Goal: Task Accomplishment & Management: Check status

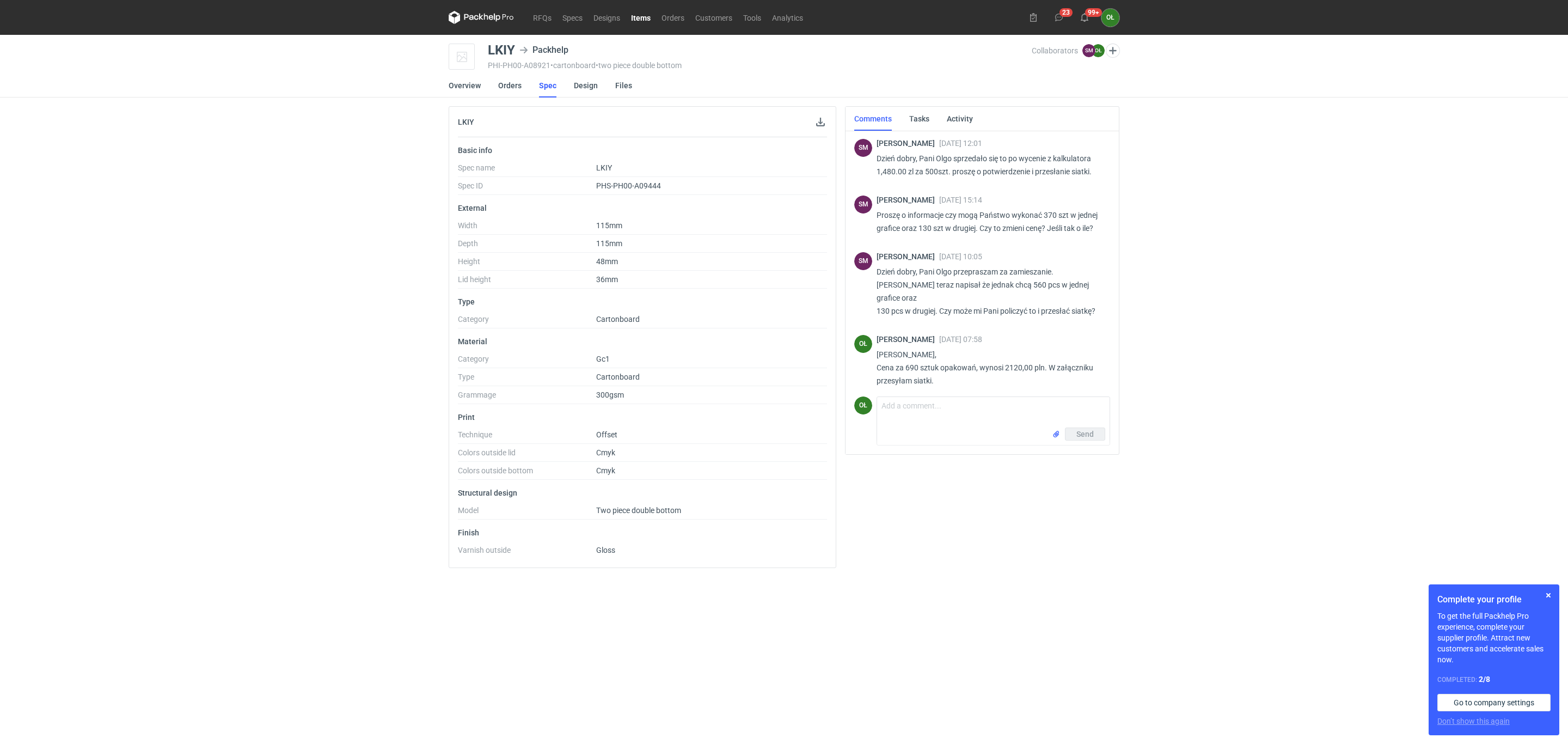
scroll to position [110, 0]
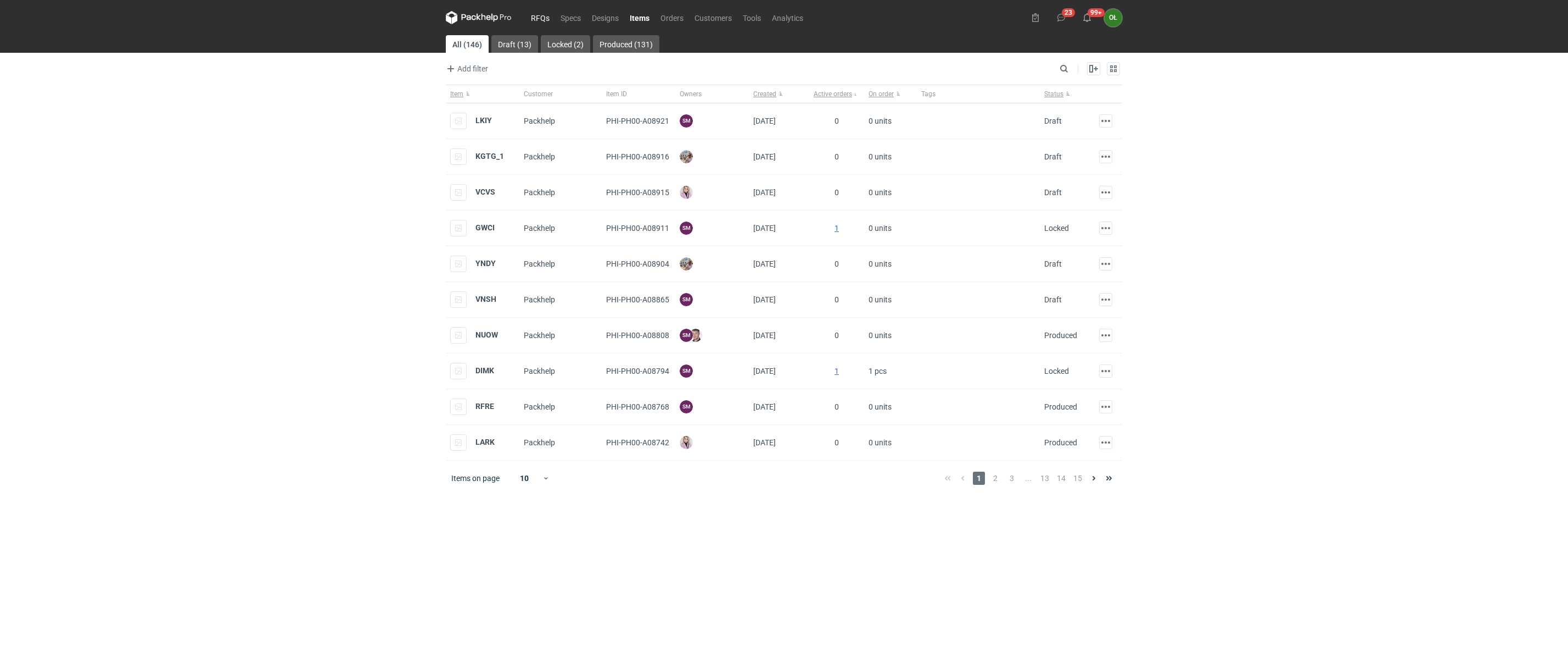
click at [539, 17] on link "RFQs" at bounding box center [540, 17] width 30 height 13
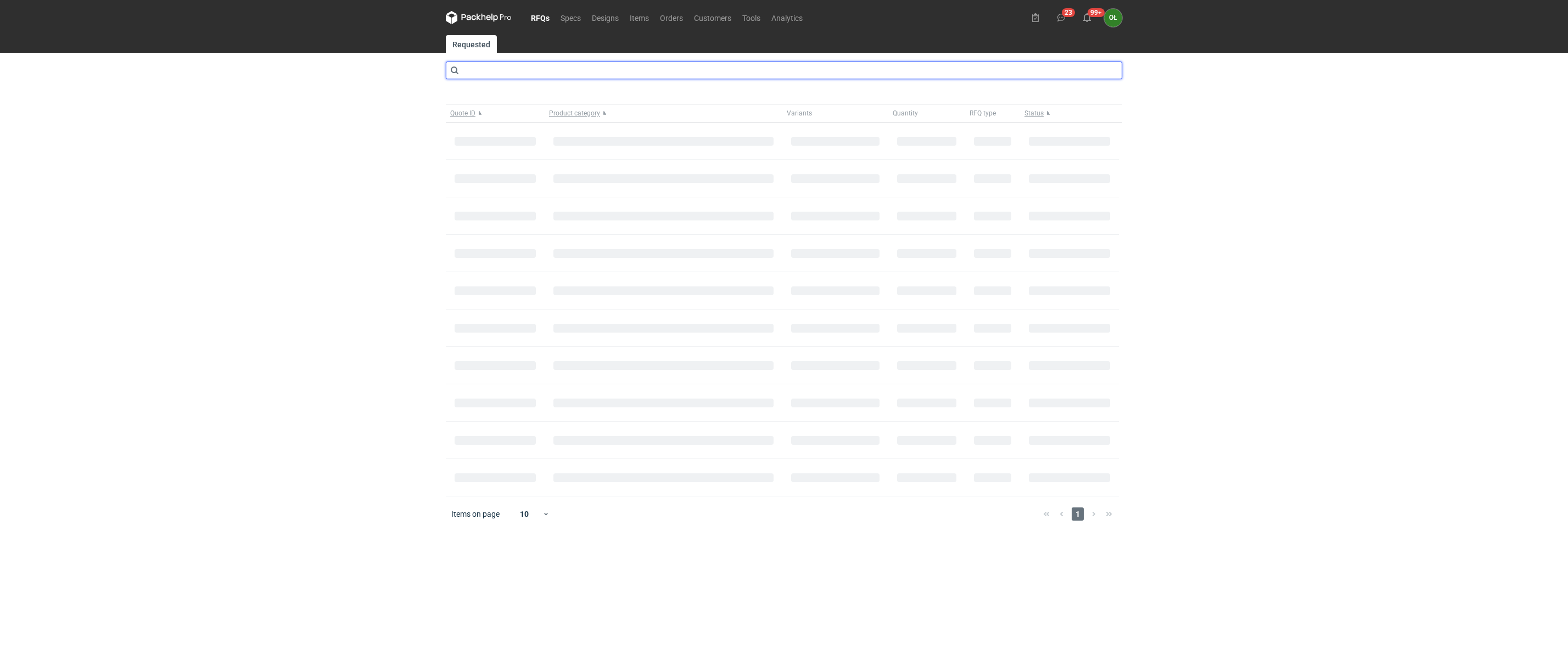
click at [507, 79] on input "text" at bounding box center [784, 71] width 677 height 18
type input "cayo"
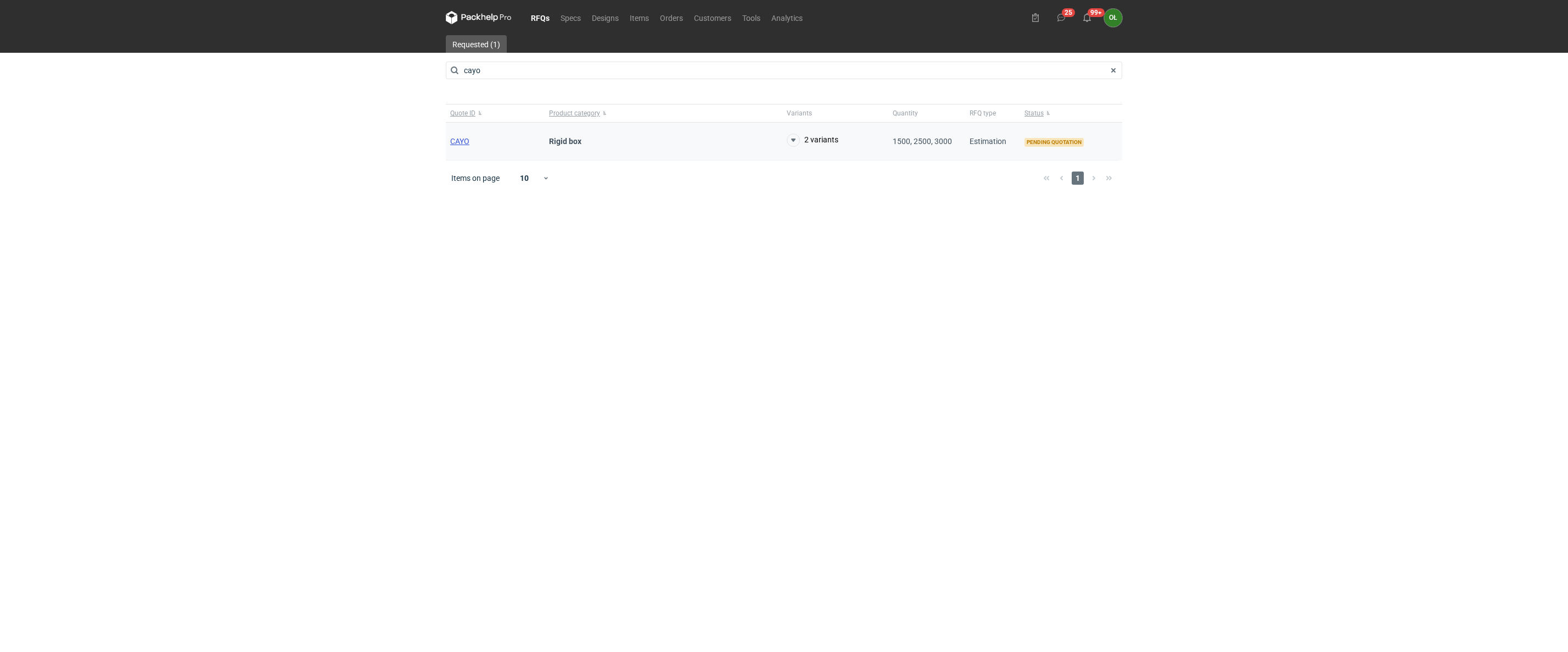
click at [456, 145] on span "CAYO" at bounding box center [459, 142] width 19 height 9
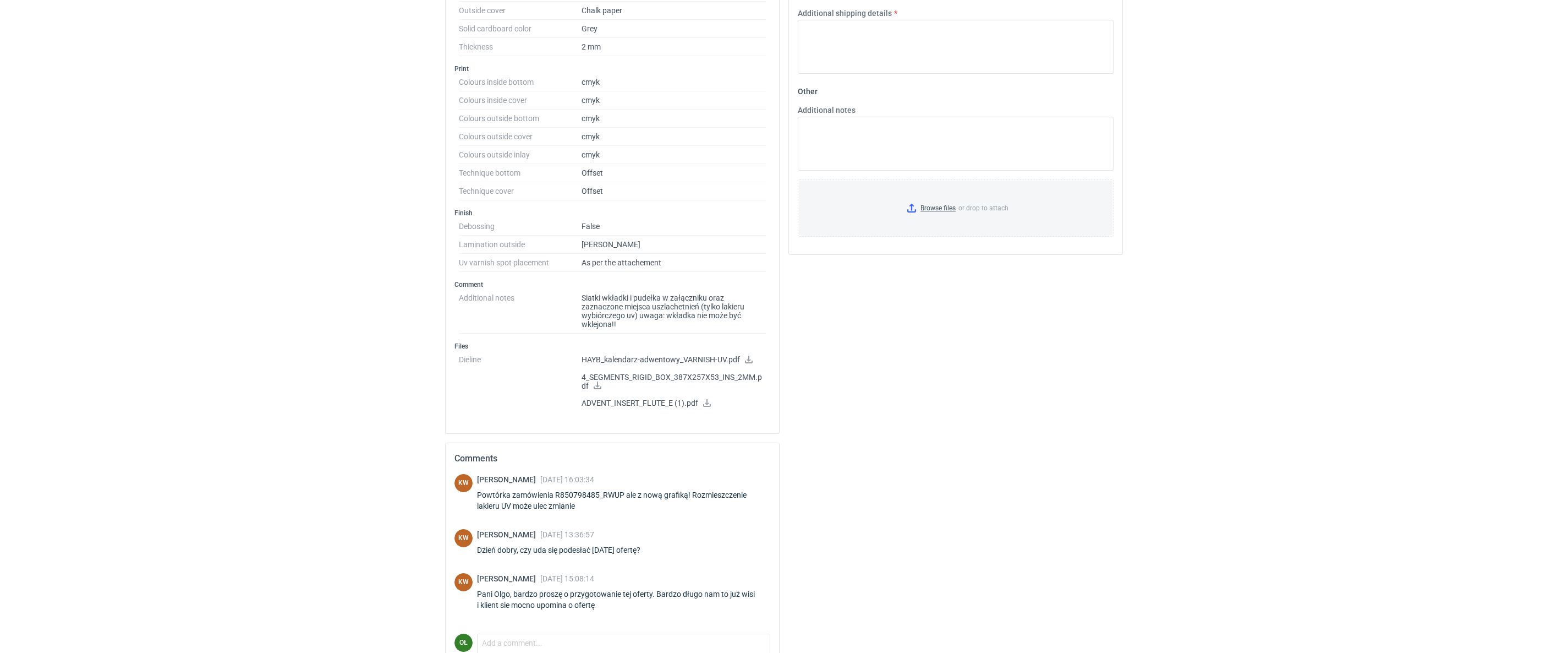
scroll to position [714, 0]
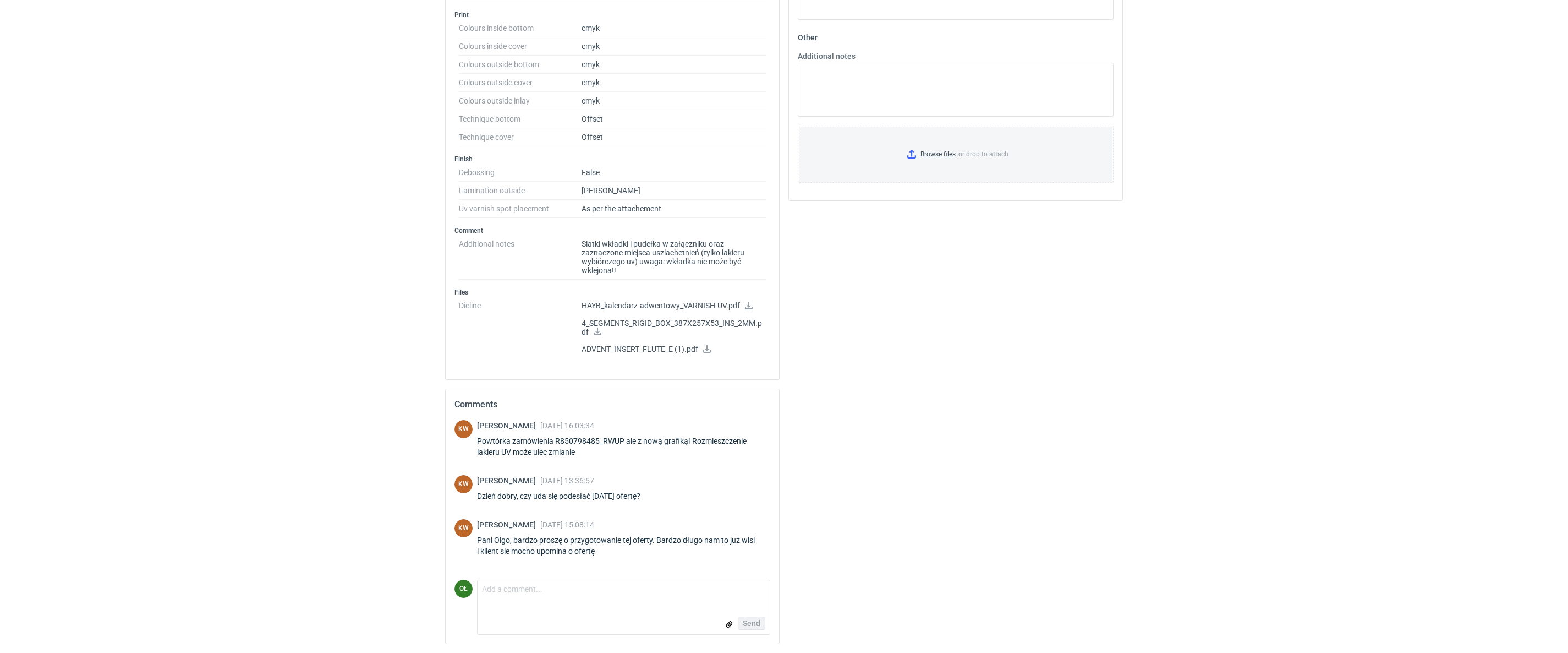
click at [738, 457] on div "Klaudia Wiśniewska 06 Aug 2025 16:03:34 Powtórka zamówienia R850798485_RWUP ale…" at bounding box center [623, 440] width 293 height 42
click at [541, 457] on div "Powtórka zamówienia R850798485_RWUP ale z nową grafiką! Rozmieszczenie lakieru …" at bounding box center [623, 446] width 293 height 22
drag, startPoint x: 551, startPoint y: 442, endPoint x: 621, endPoint y: 443, distance: 70.0
click at [621, 443] on div "Powtórka zamówienia R850798485_RWUP ale z nową grafiką! Rozmieszczenie lakieru …" at bounding box center [623, 446] width 293 height 22
copy div "R850798485_RWUP"
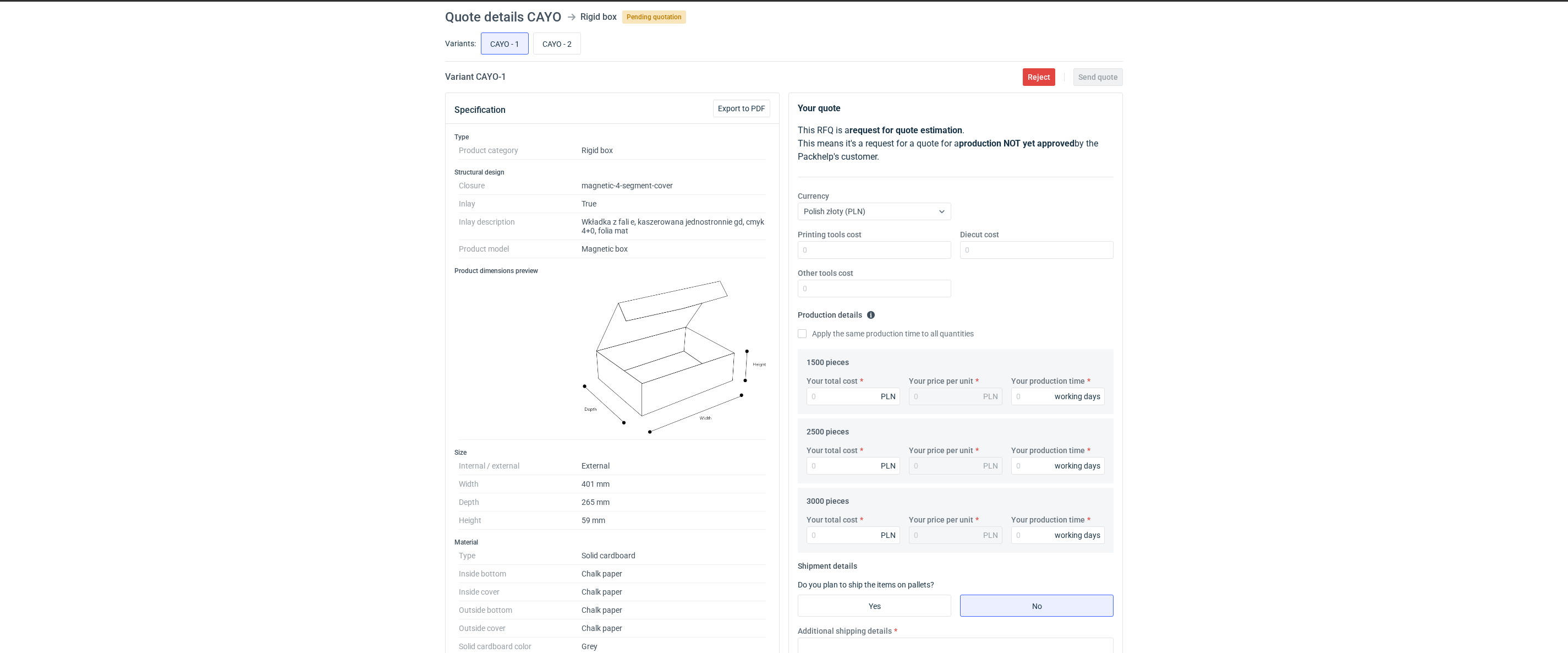
scroll to position [0, 0]
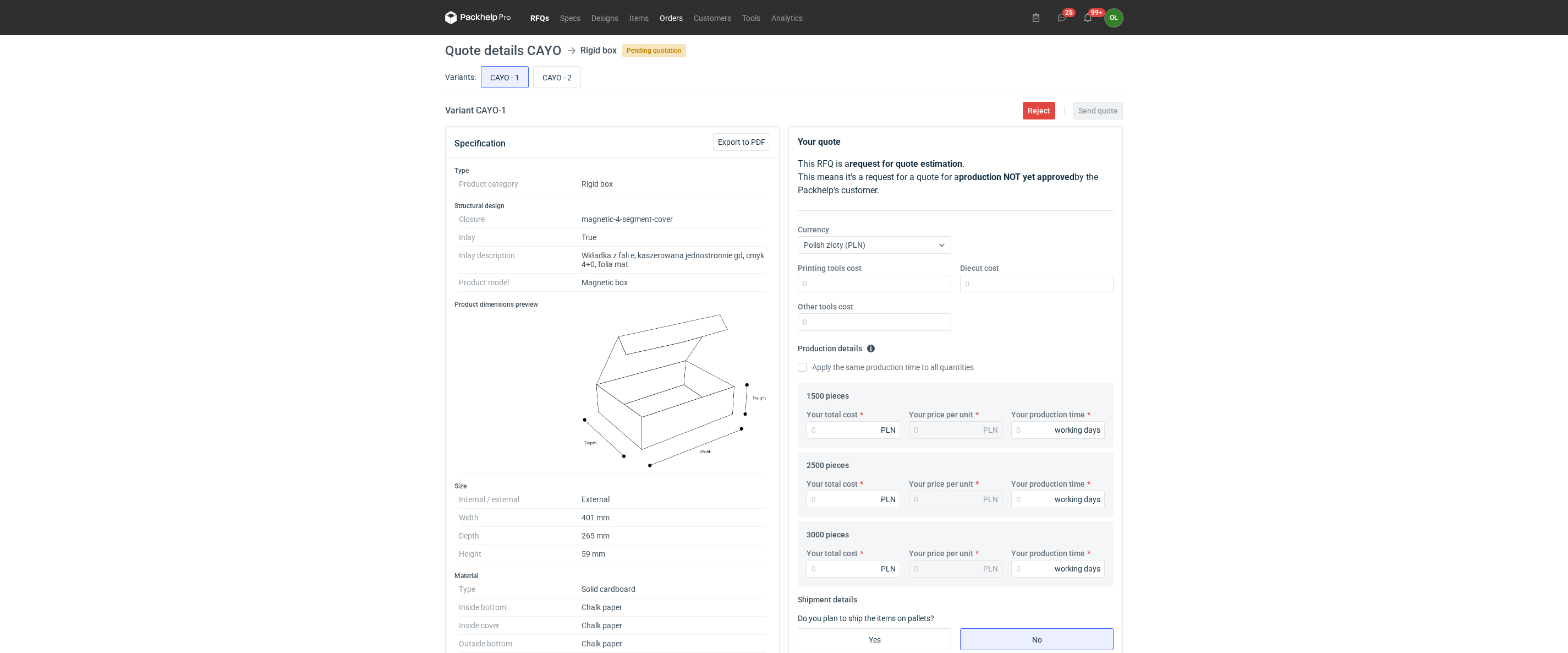
click at [680, 16] on link "Orders" at bounding box center [671, 17] width 34 height 13
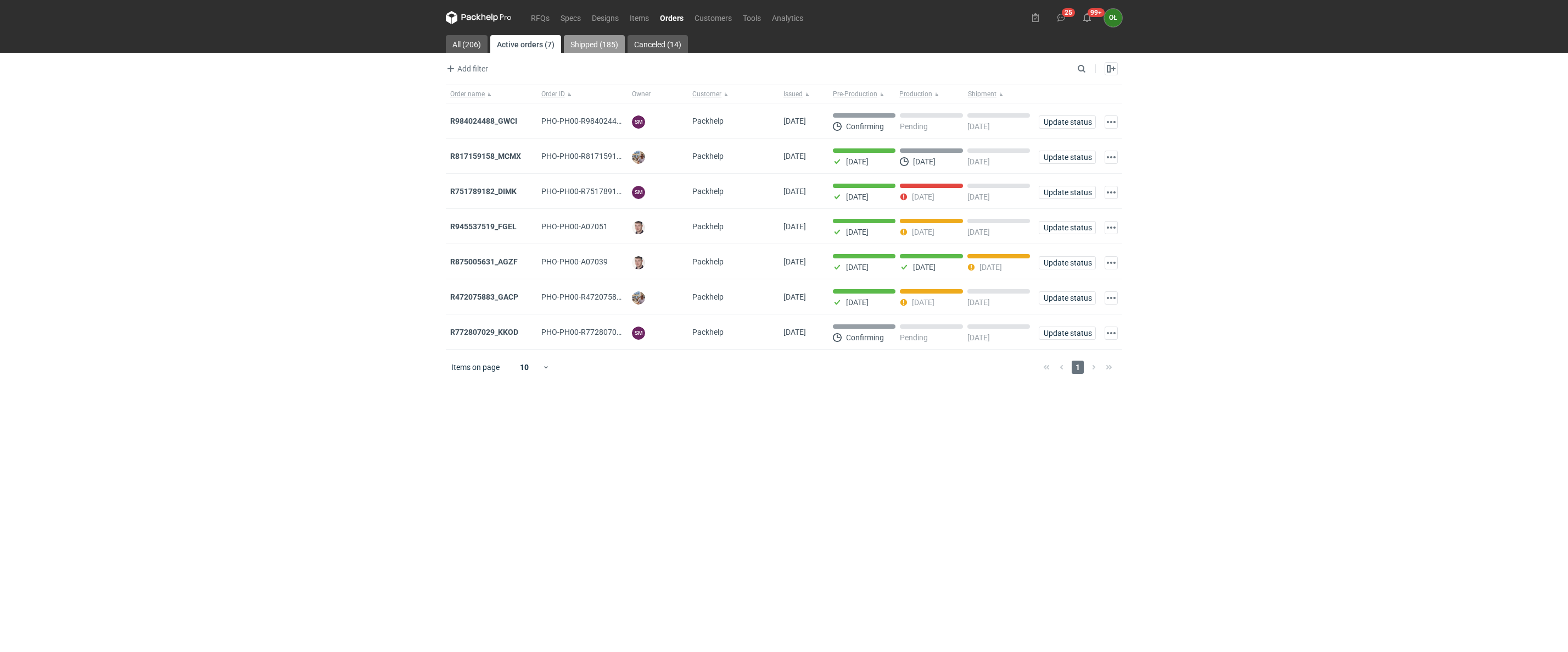
click at [603, 49] on link "Shipped (185)" at bounding box center [594, 44] width 61 height 18
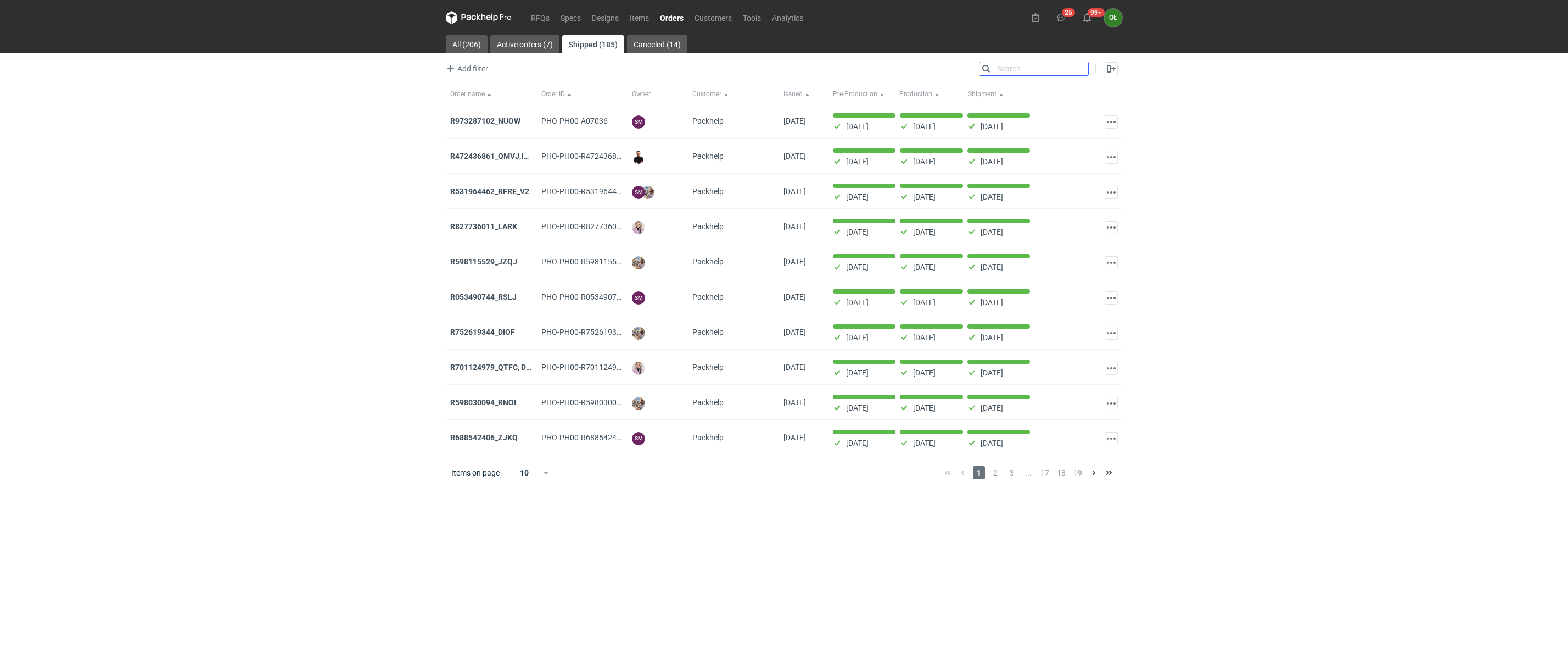
click at [1081, 62] on input "Search" at bounding box center [1034, 68] width 108 height 13
paste input "R850798485_RWUP"
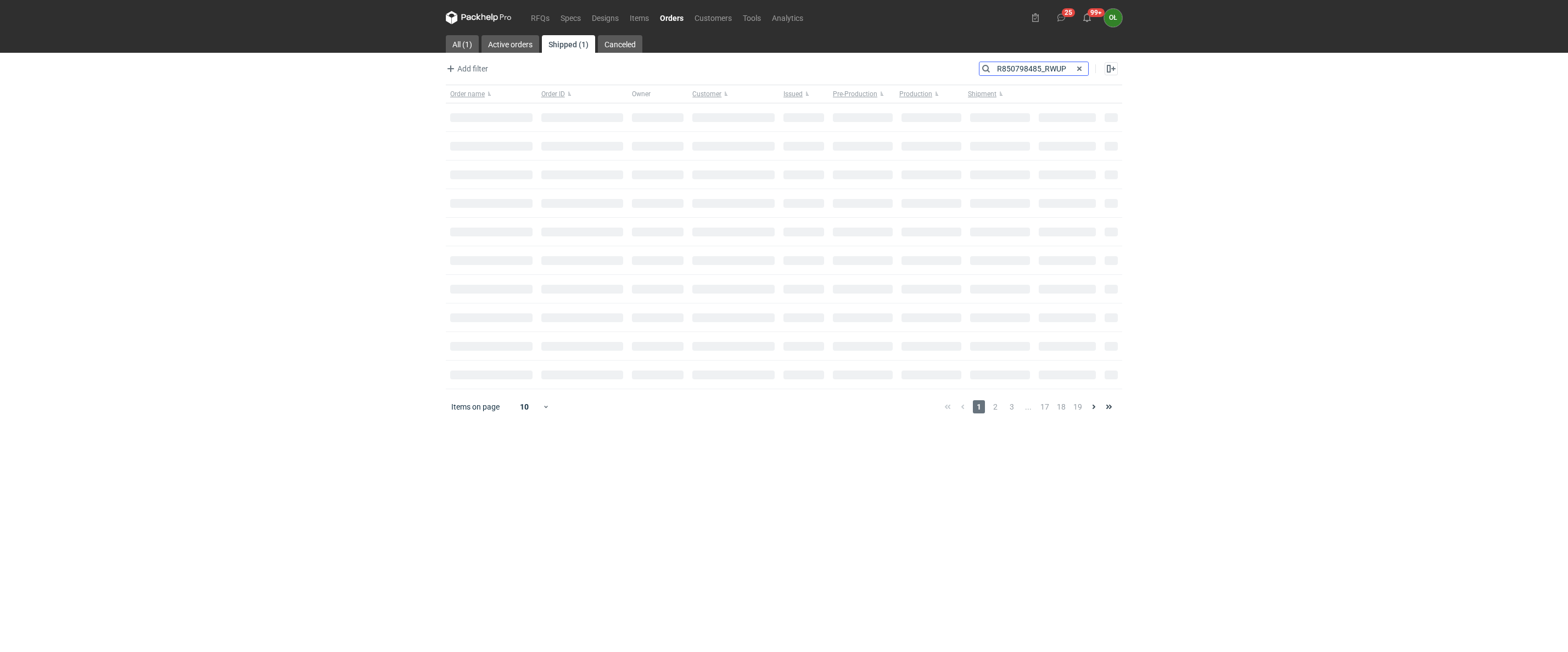
type input "R850798485_RWUP"
click at [513, 124] on strong "R850798485_RWUP" at bounding box center [484, 121] width 69 height 9
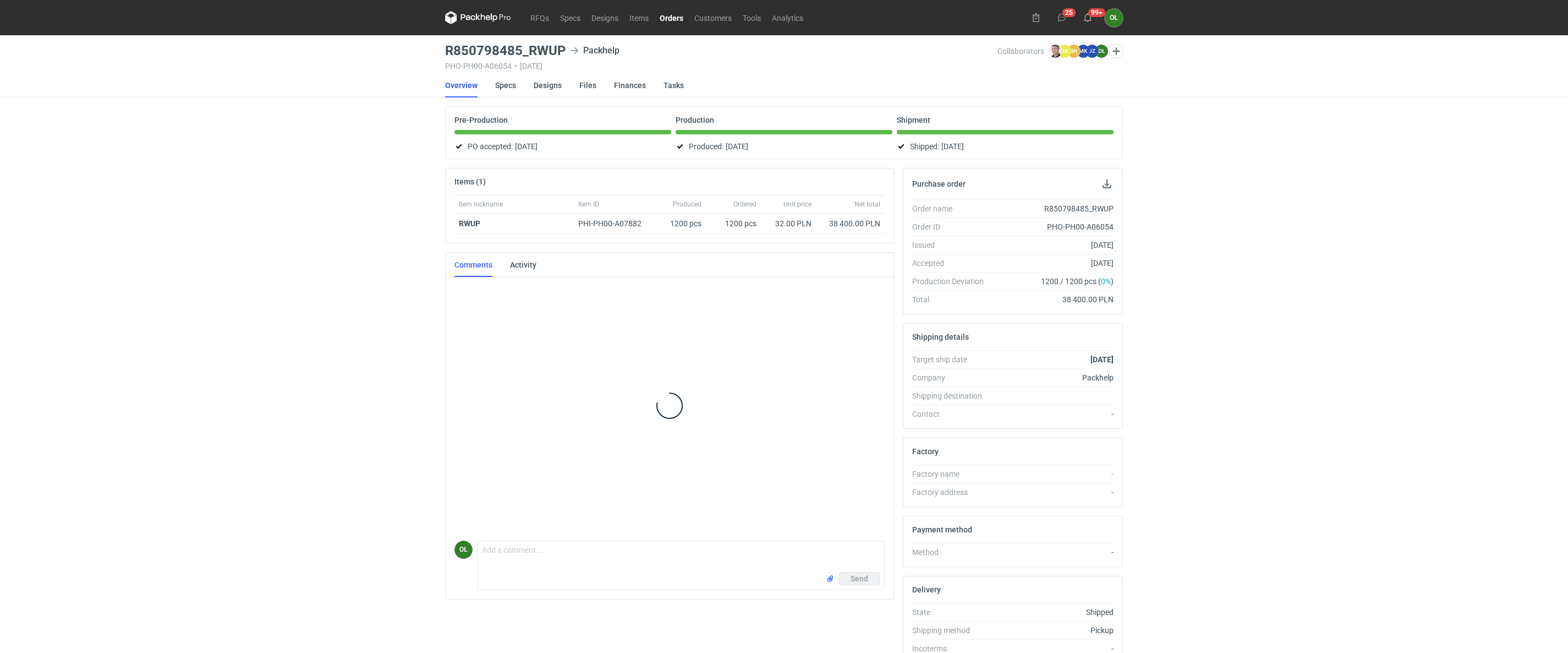
scroll to position [467, 0]
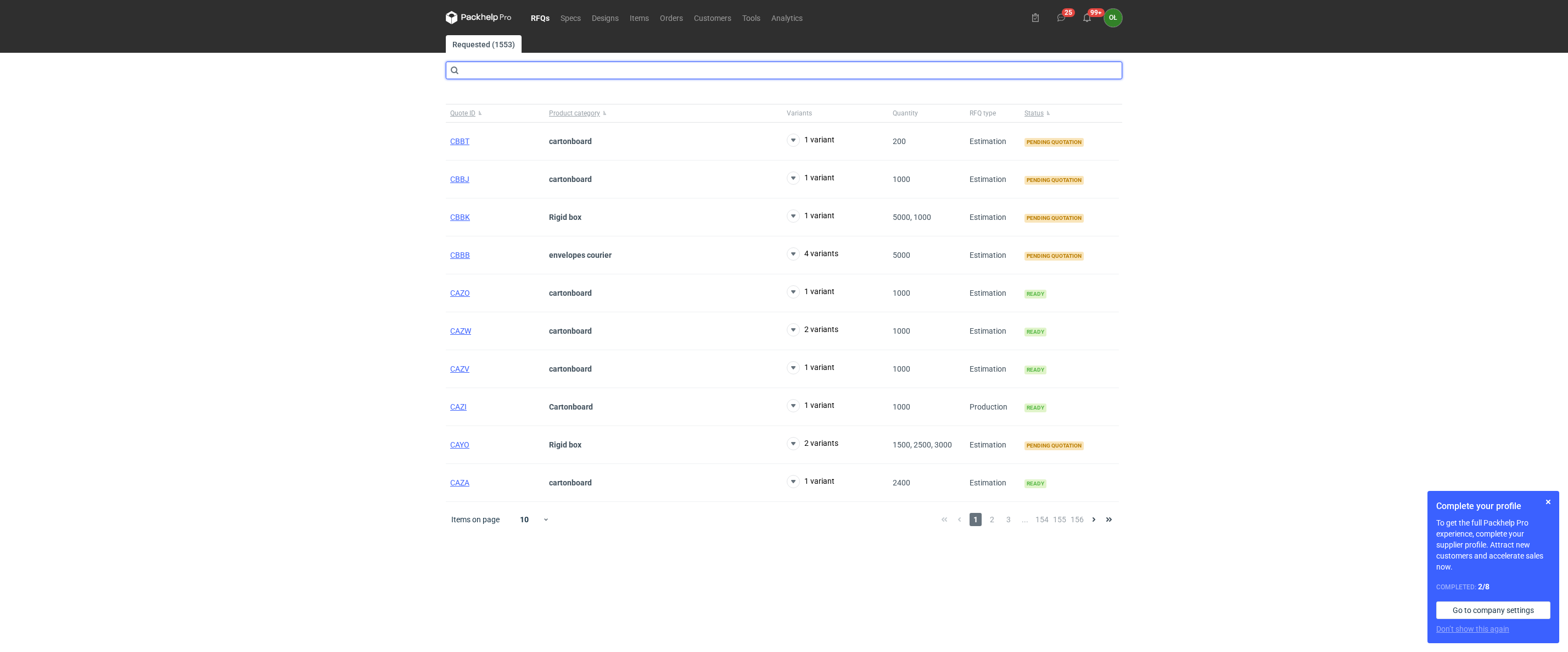
click at [484, 74] on input "text" at bounding box center [784, 71] width 677 height 18
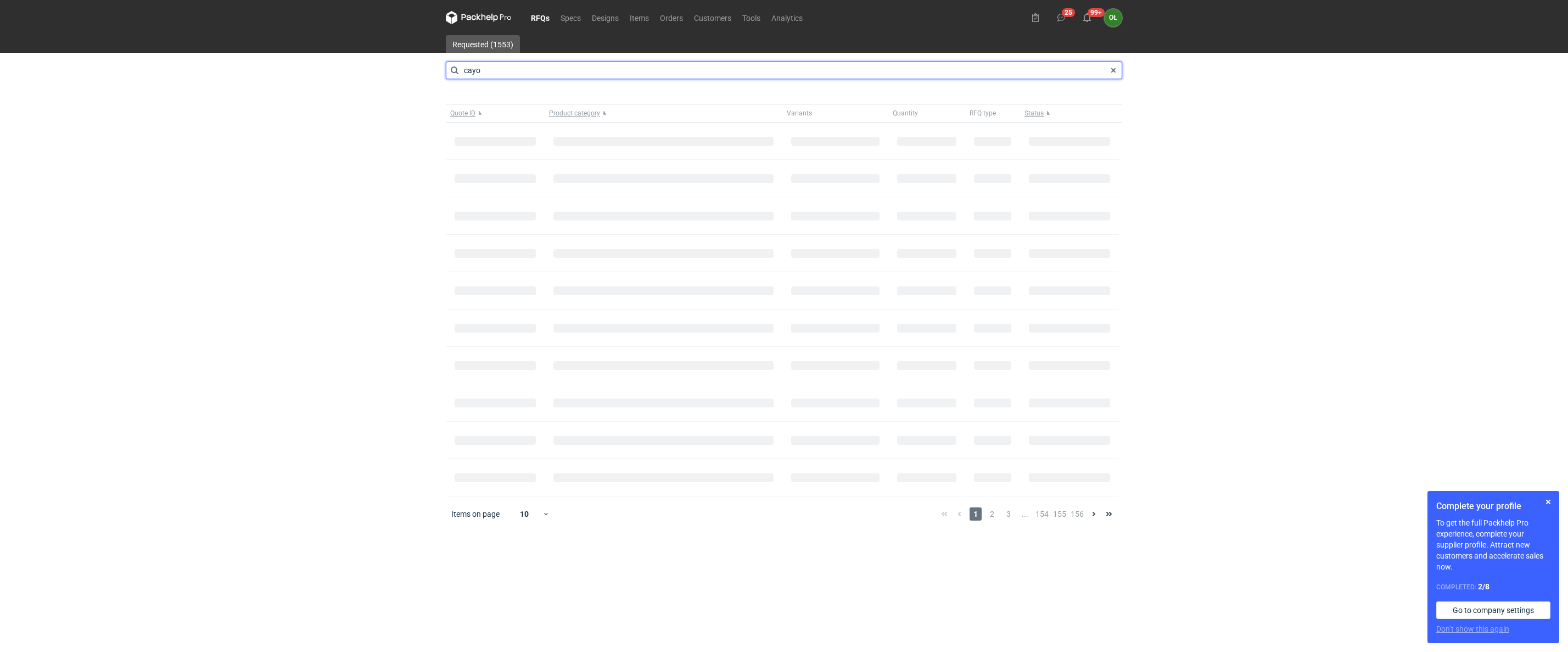
type input "cayo"
drag, startPoint x: 507, startPoint y: 73, endPoint x: 458, endPoint y: 71, distance: 49.0
click at [458, 71] on input "cayo" at bounding box center [784, 71] width 677 height 18
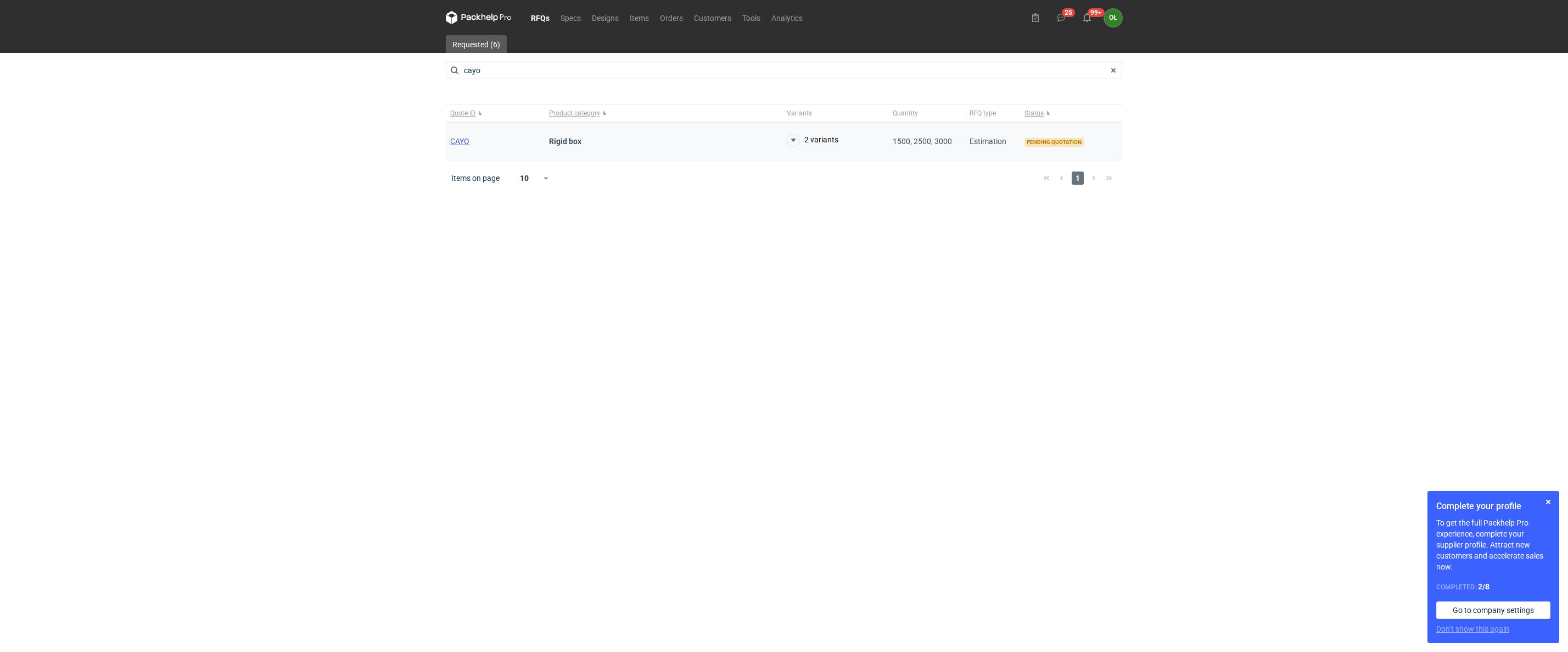
click at [464, 141] on span "CAYO" at bounding box center [459, 142] width 19 height 9
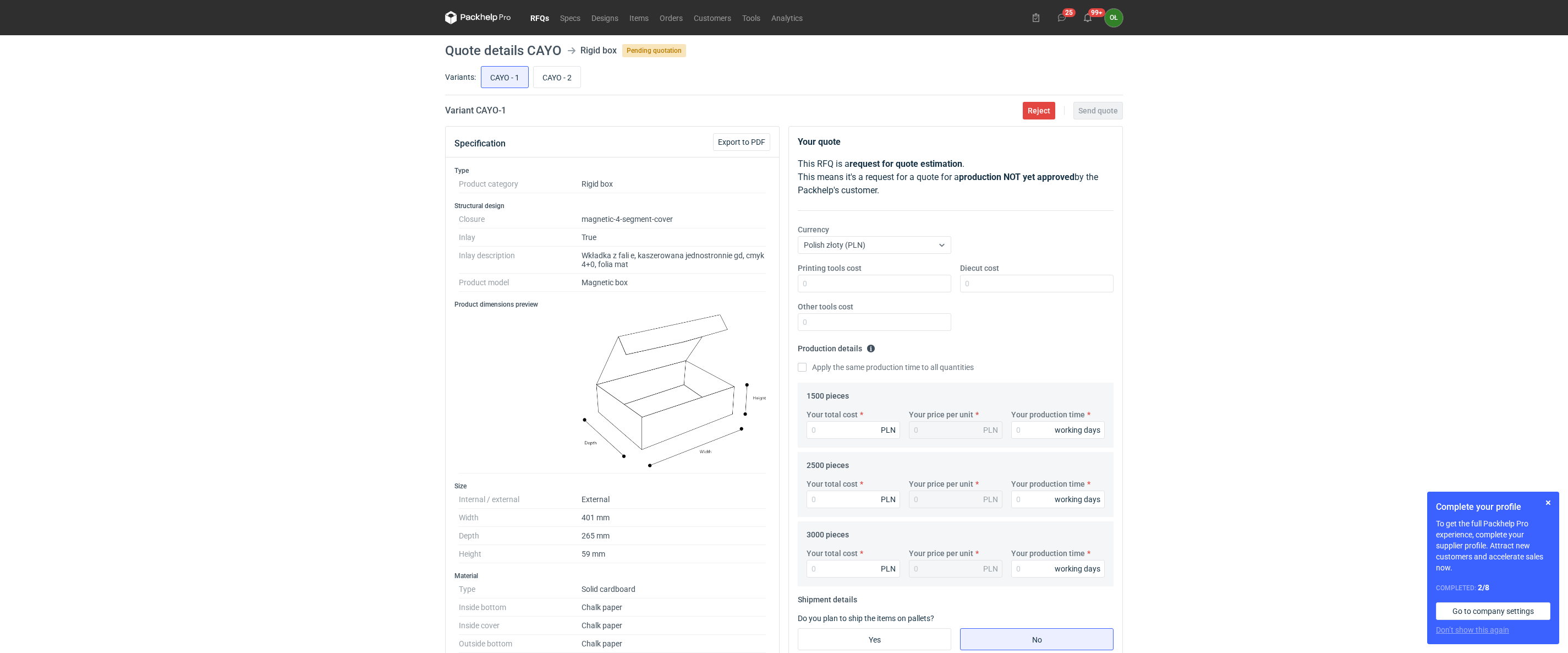
click at [308, 108] on div "RFQs Specs Designs Items Orders Customers Tools Analytics 25 99+ OŁ [PERSON_NAM…" at bounding box center [784, 326] width 1568 height 653
